Goal: Information Seeking & Learning: Find specific page/section

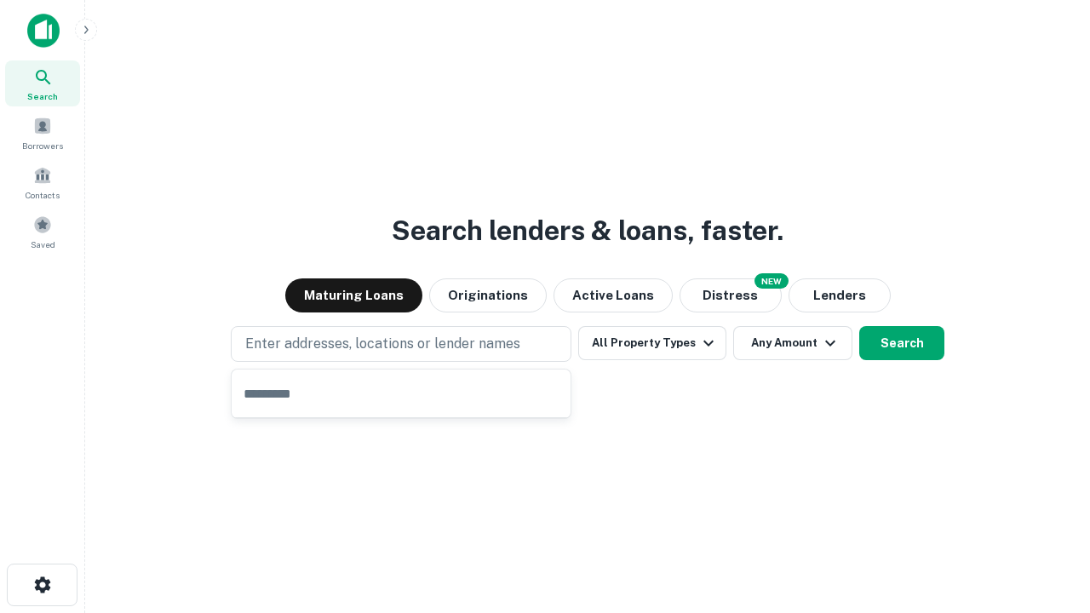
type input "**********"
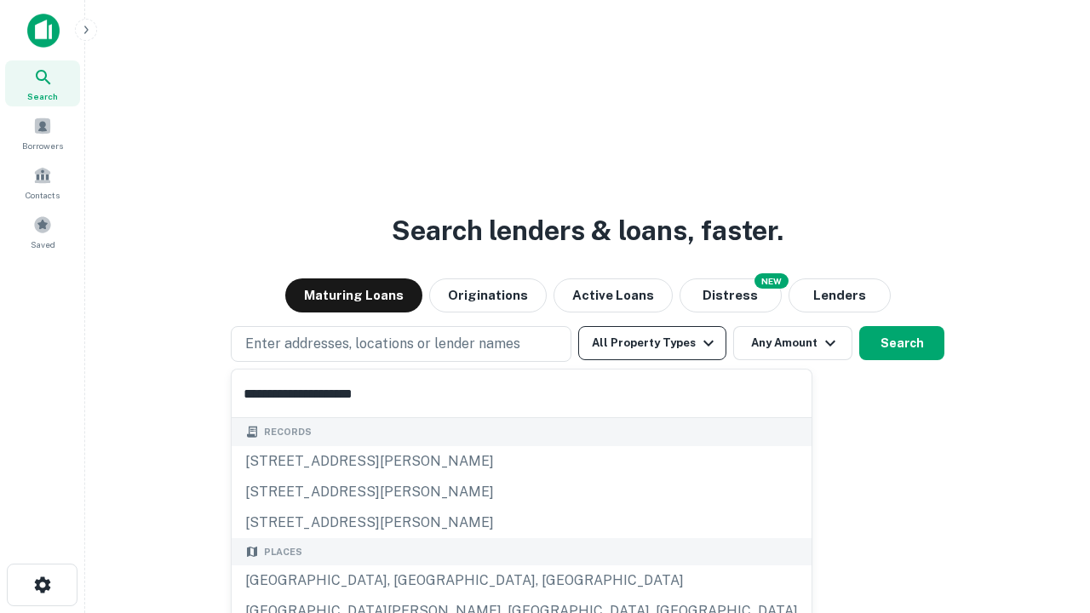
click at [652, 343] on button "All Property Types" at bounding box center [652, 343] width 148 height 34
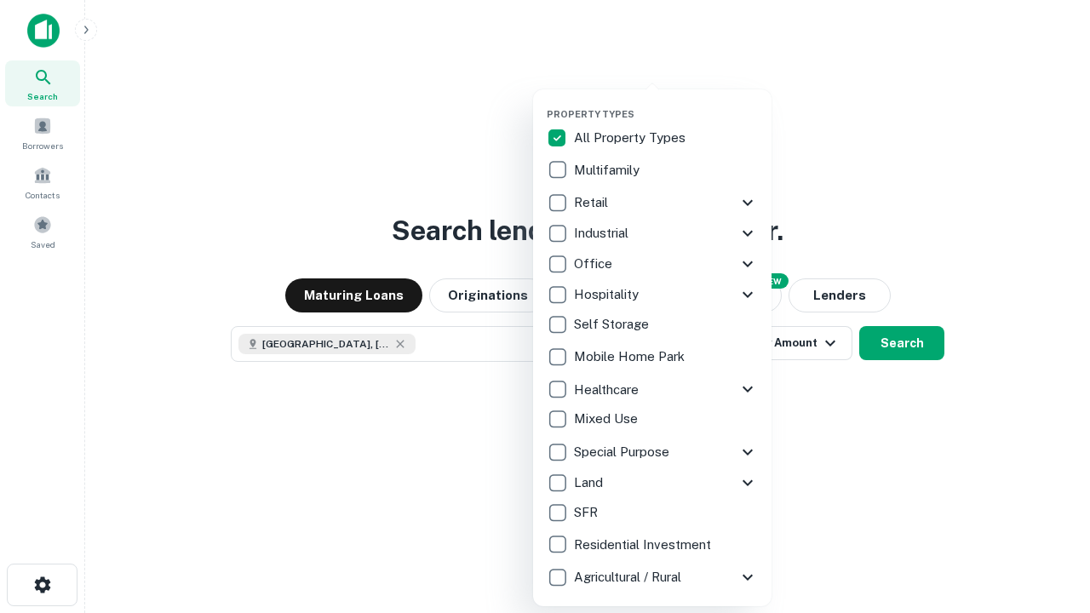
click at [666, 103] on button "button" at bounding box center [666, 103] width 238 height 1
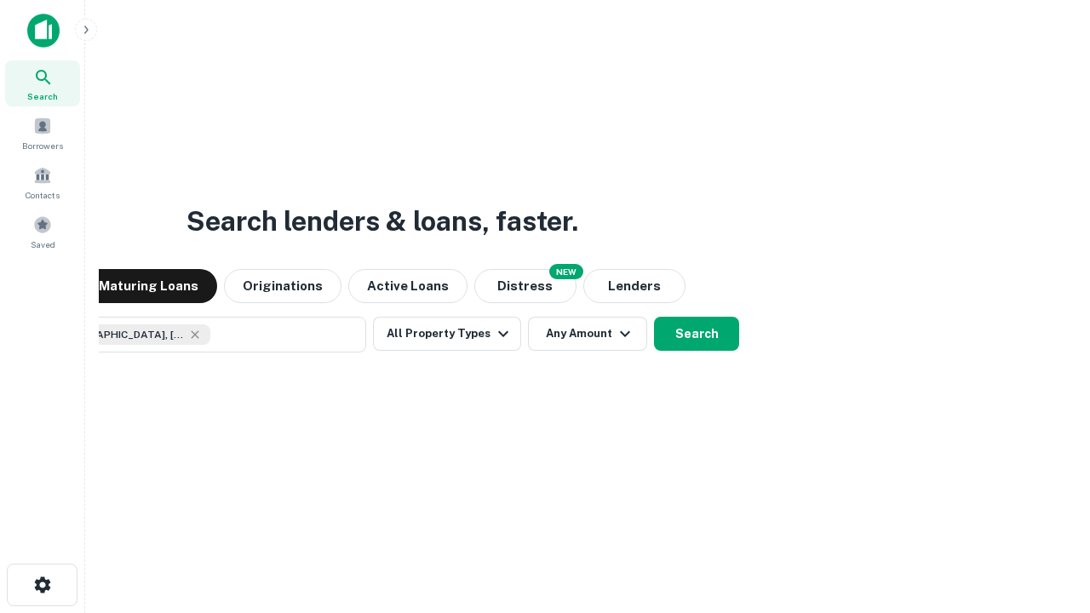
scroll to position [27, 0]
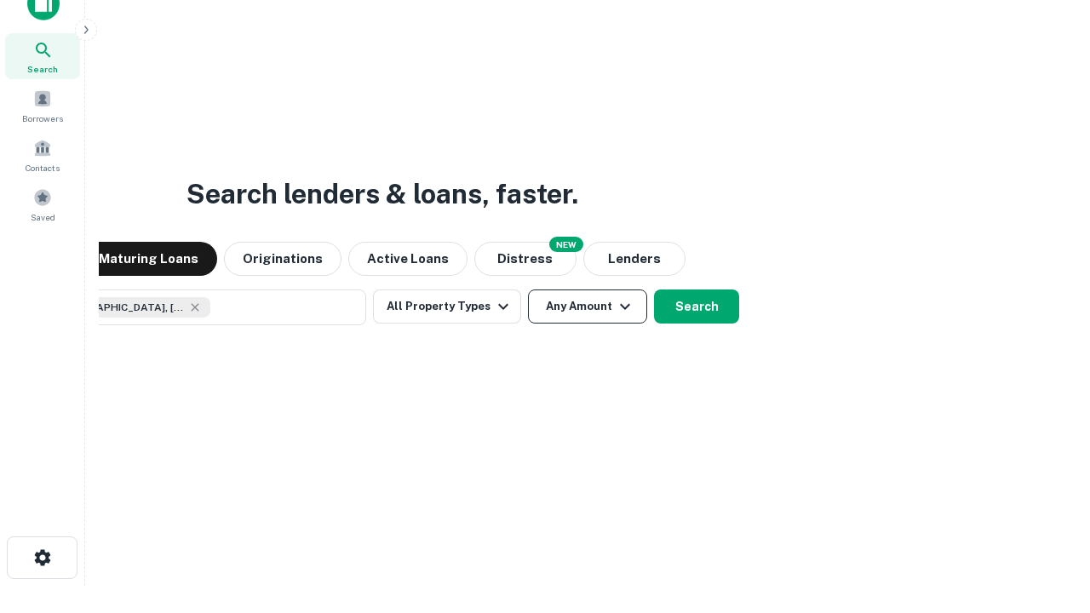
click at [528, 290] on button "Any Amount" at bounding box center [587, 307] width 119 height 34
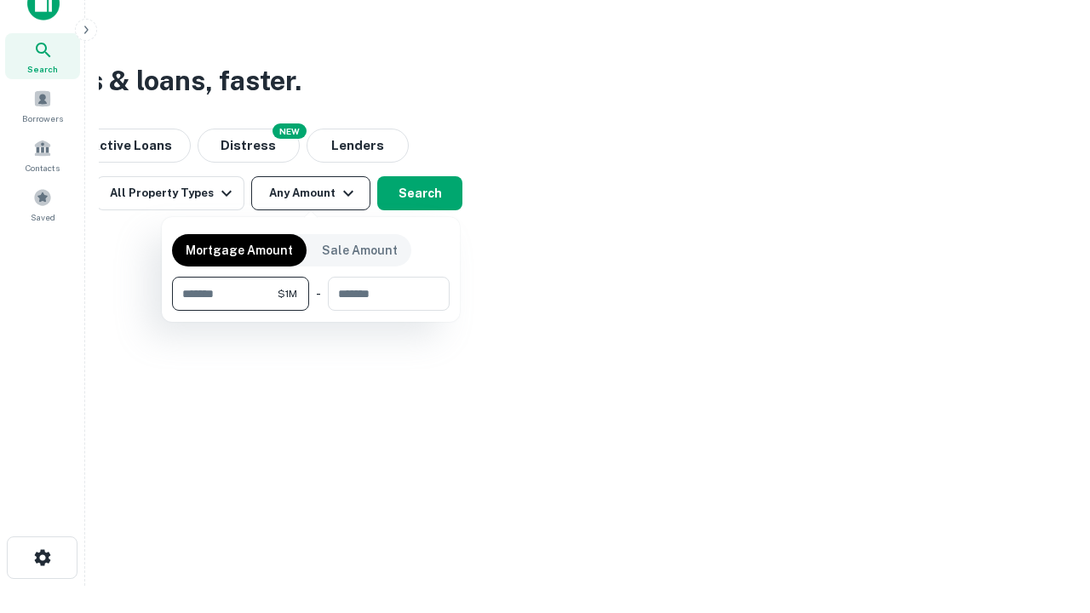
type input "*******"
click at [311, 311] on button "button" at bounding box center [311, 311] width 278 height 1
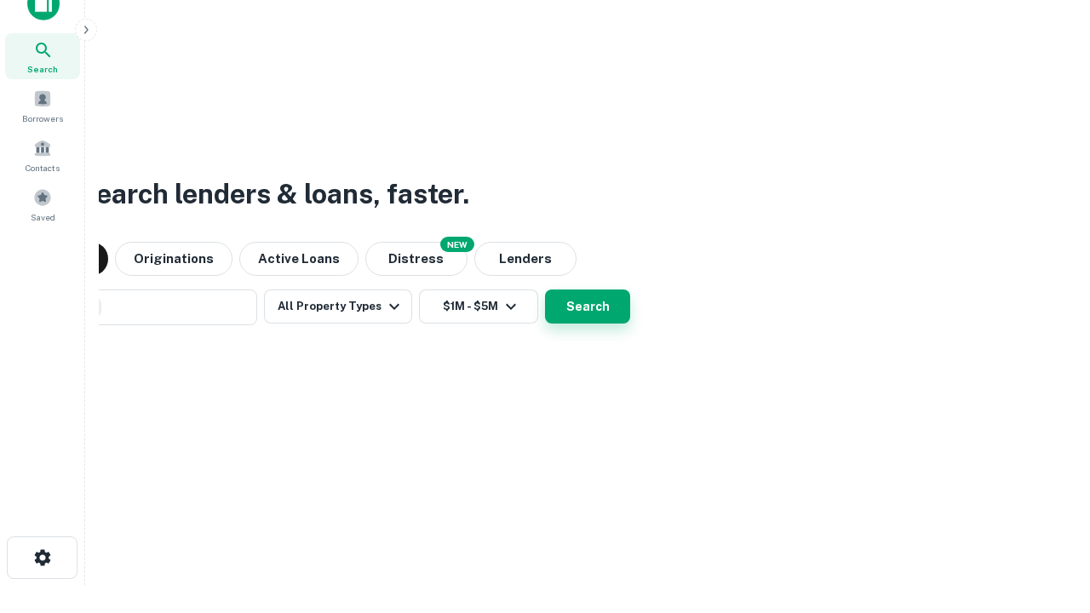
click at [545, 290] on button "Search" at bounding box center [587, 307] width 85 height 34
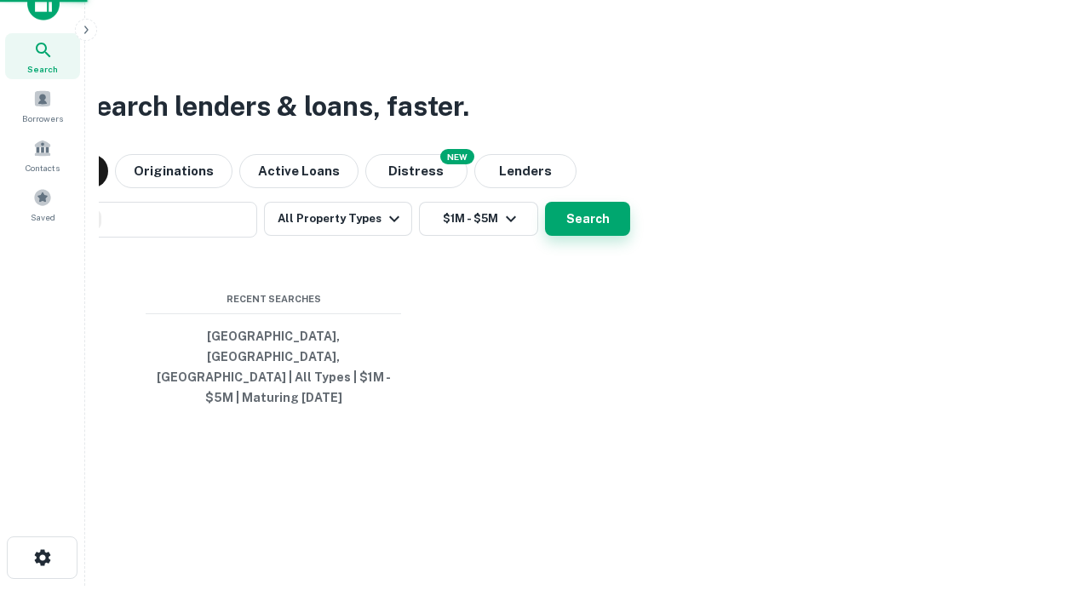
scroll to position [55, 482]
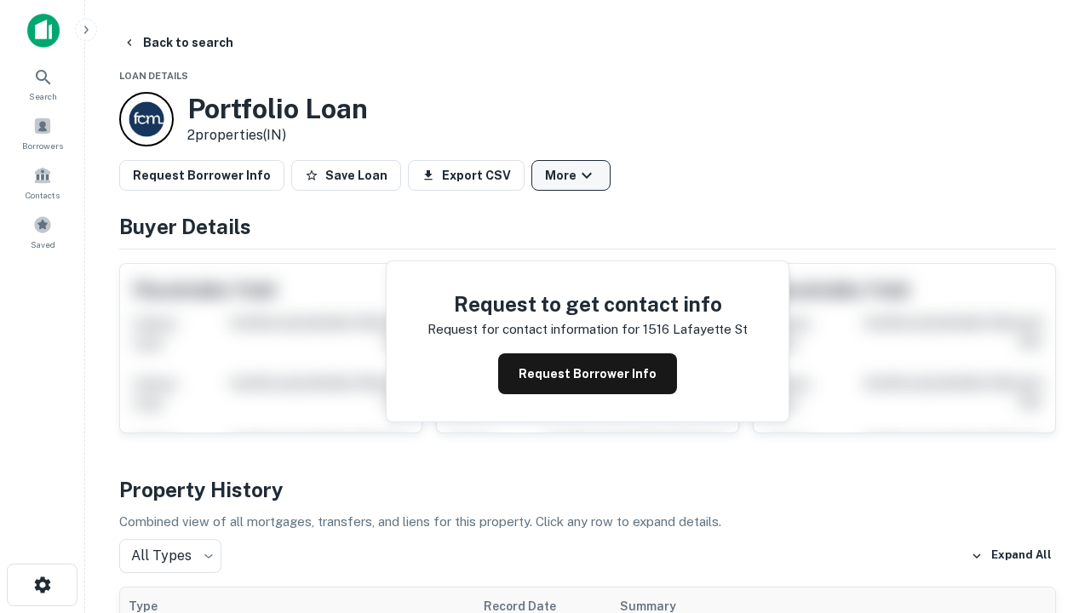
click at [571, 175] on button "More" at bounding box center [570, 175] width 79 height 31
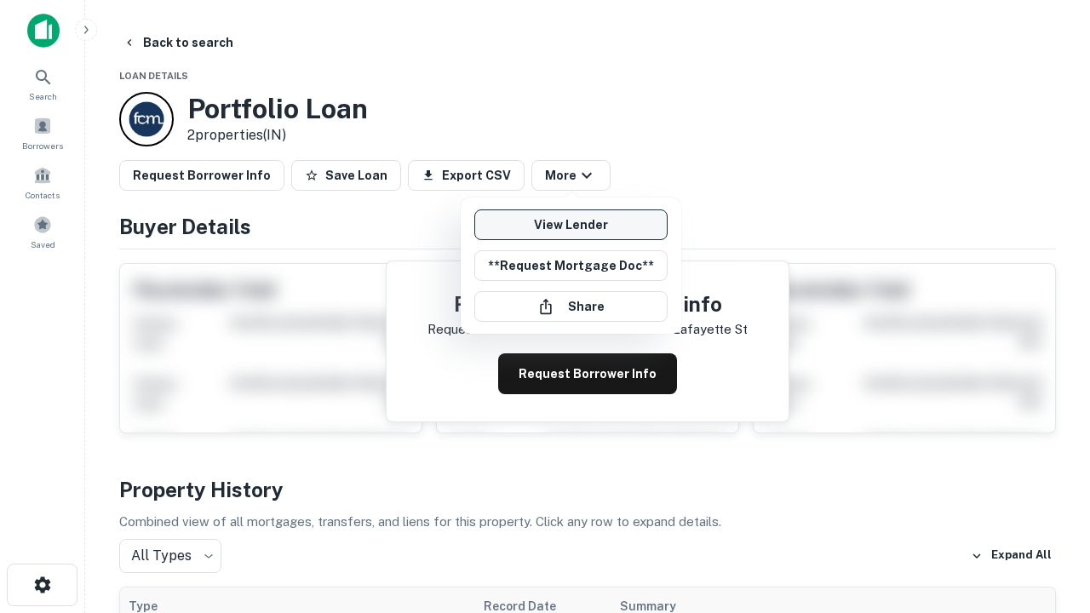
click at [571, 225] on link "View Lender" at bounding box center [570, 225] width 193 height 31
